Goal: Contribute content: Add original content to the website for others to see

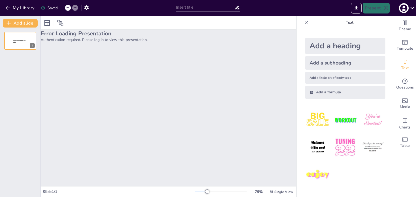
click at [50, 9] on div "Saved" at bounding box center [49, 7] width 17 height 5
click at [43, 9] on icon at bounding box center [43, 8] width 4 height 4
click at [15, 45] on div at bounding box center [20, 41] width 32 height 18
click at [403, 26] on span "Theme" at bounding box center [404, 29] width 12 height 6
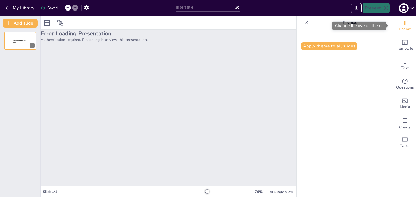
click at [403, 26] on span "Theme" at bounding box center [404, 29] width 12 height 6
click at [345, 23] on div "Change the overall theme" at bounding box center [359, 26] width 54 height 8
click at [302, 23] on div at bounding box center [306, 22] width 9 height 9
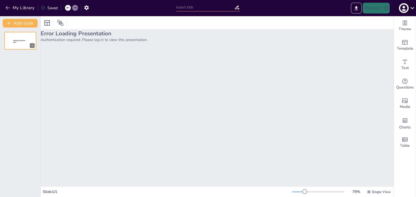
click at [411, 10] on icon at bounding box center [411, 7] width 7 height 7
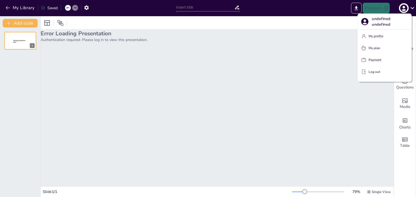
click at [379, 35] on p "My profile" at bounding box center [375, 36] width 15 height 5
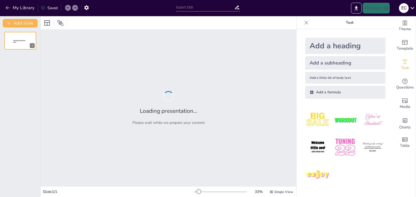
type input "ELABORACIÓN Y COMERCIALIZACIÓN DE CHILE EN ESCABECHE A NIVEL NACIONAL, SAN [PER…"
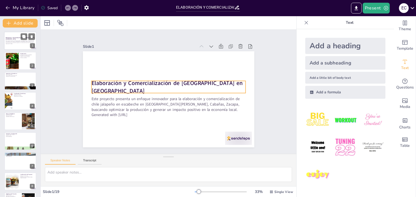
click at [20, 39] on div "Elaboración y Comercialización de [GEOGRAPHIC_DATA] en [GEOGRAPHIC_DATA]" at bounding box center [20, 38] width 29 height 2
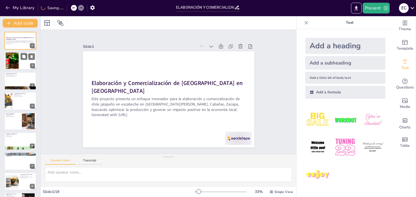
click at [15, 63] on div at bounding box center [12, 61] width 27 height 17
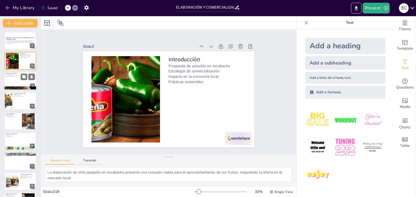
click at [14, 81] on div at bounding box center [20, 81] width 32 height 18
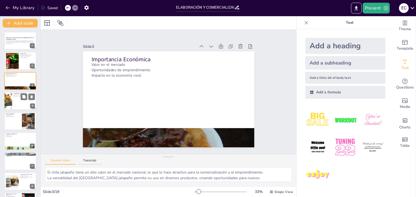
click at [13, 99] on div at bounding box center [20, 101] width 32 height 18
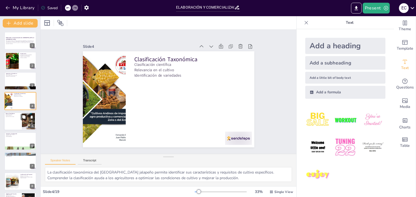
click at [10, 122] on div at bounding box center [20, 121] width 32 height 18
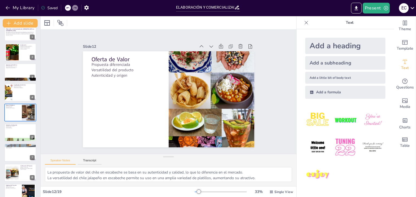
scroll to position [36, 0]
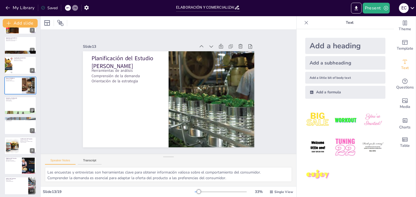
type textarea "La propuesta de valor del chile en escabeche se basa en su autenticidad y calid…"
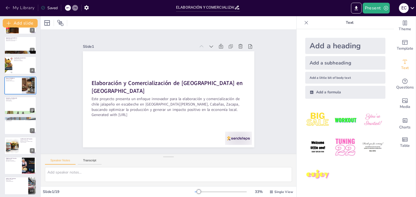
click at [8, 8] on icon "button" at bounding box center [8, 8] width 4 height 4
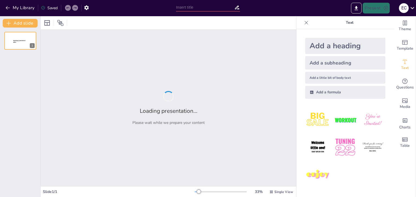
type input "ELABORACIÓN Y COMERCIALIZACIÓN DE CHILE EN ESCABECHE A NIVEL NACIONAL, SAN [PER…"
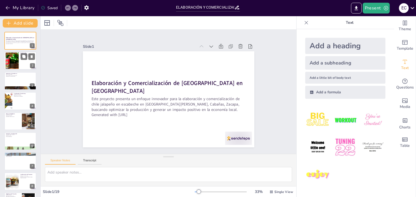
click at [17, 62] on div at bounding box center [12, 61] width 27 height 17
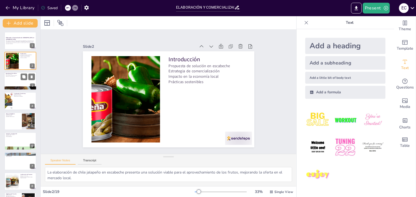
click at [14, 80] on div at bounding box center [20, 81] width 32 height 18
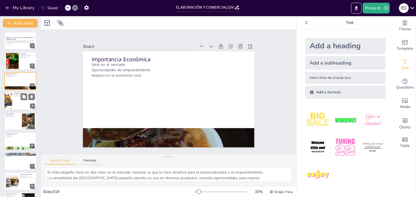
click at [16, 99] on div at bounding box center [20, 101] width 32 height 18
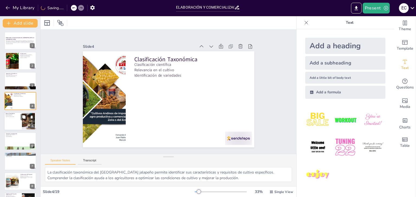
drag, startPoint x: 12, startPoint y: 112, endPoint x: 13, endPoint y: 116, distance: 4.1
click at [16, 125] on div at bounding box center [20, 121] width 32 height 18
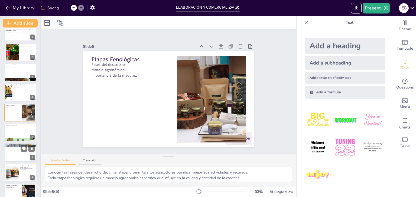
click at [16, 140] on div at bounding box center [20, 139] width 32 height 41
type textarea "La nutrición del chile jalapeño es fundamental para su desarrollo y calidad, im…"
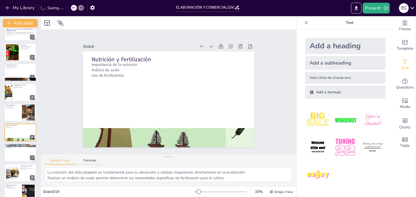
scroll to position [29, 0]
